Goal: Information Seeking & Learning: Learn about a topic

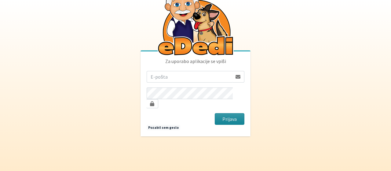
type input "astanovnik@gmail.com"
click at [229, 114] on button "Prijava" at bounding box center [229, 119] width 30 height 12
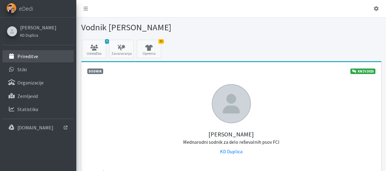
click at [30, 56] on p "Prireditve" at bounding box center [27, 56] width 21 height 6
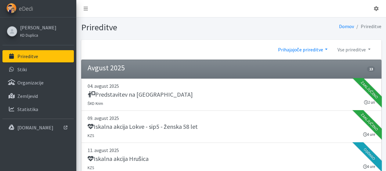
click at [284, 48] on link "Prihajajoče prireditve" at bounding box center [302, 49] width 59 height 12
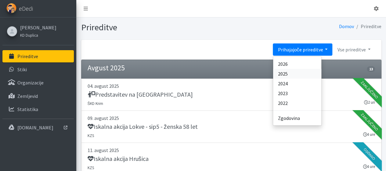
click at [283, 73] on link "2025" at bounding box center [297, 74] width 48 height 10
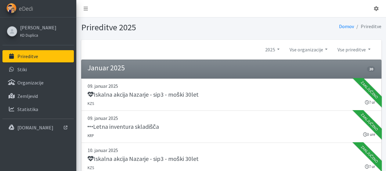
click at [371, 27] on li "Prireditve" at bounding box center [367, 26] width 27 height 9
click at [356, 50] on link "Vse prireditve" at bounding box center [353, 49] width 43 height 12
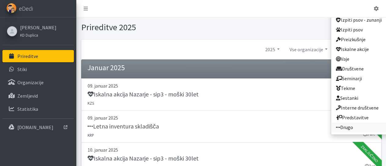
click at [345, 127] on link "Drugo" at bounding box center [359, 127] width 56 height 10
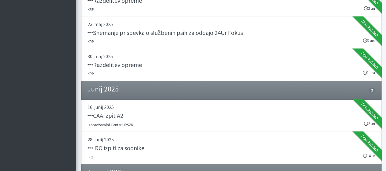
scroll to position [521, 0]
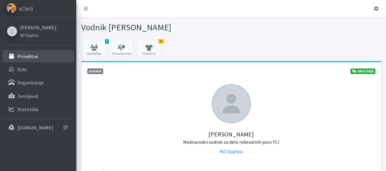
click at [33, 57] on p "Prireditve" at bounding box center [27, 56] width 21 height 6
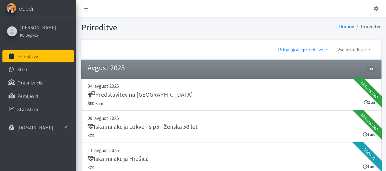
click at [326, 49] on link "Prihajajoče prireditve" at bounding box center [302, 49] width 59 height 12
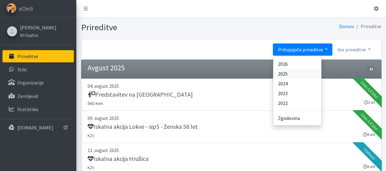
click at [287, 74] on link "2025" at bounding box center [297, 74] width 48 height 10
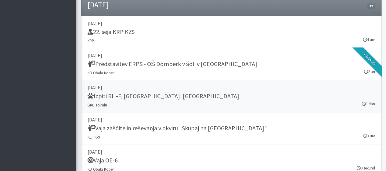
scroll to position [7109, 0]
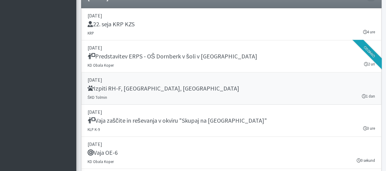
click at [126, 85] on h5 "Izpiti RH-F, FL, MT" at bounding box center [164, 88] width 152 height 7
